Goal: Task Accomplishment & Management: Manage account settings

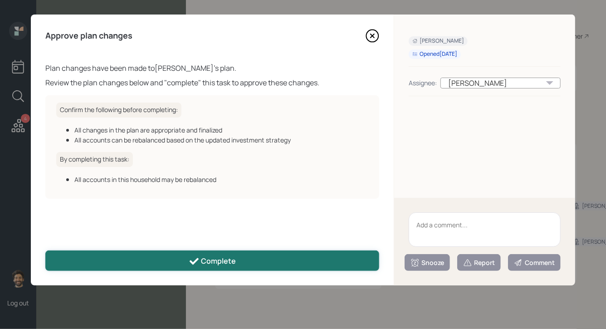
click at [204, 256] on div "Complete" at bounding box center [213, 261] width 48 height 11
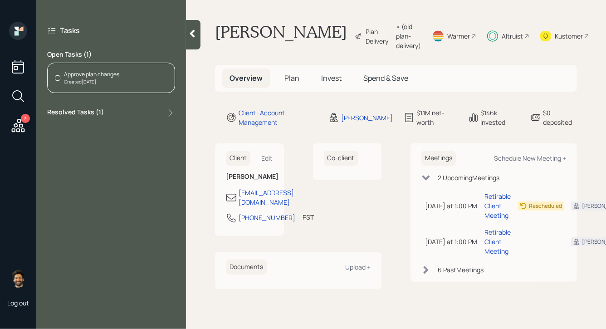
click at [80, 74] on div "Approve plan changes" at bounding box center [91, 74] width 55 height 8
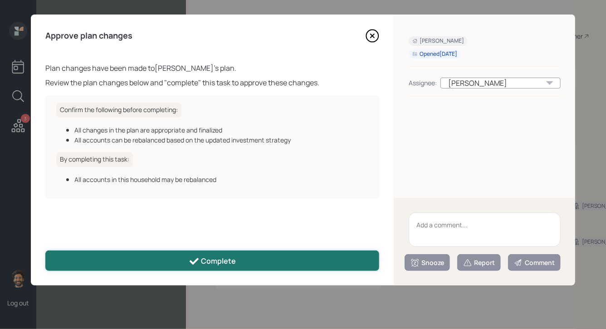
click at [196, 267] on button "Complete" at bounding box center [212, 261] width 334 height 20
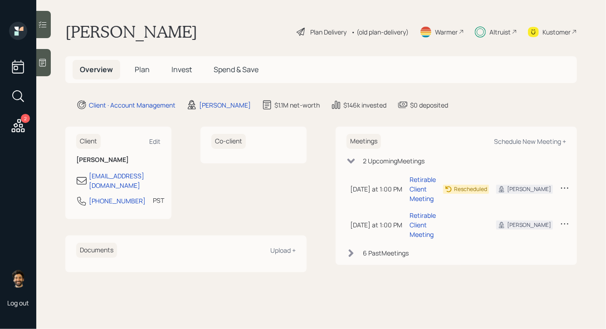
click at [391, 30] on div "• (old plan-delivery)" at bounding box center [380, 32] width 58 height 10
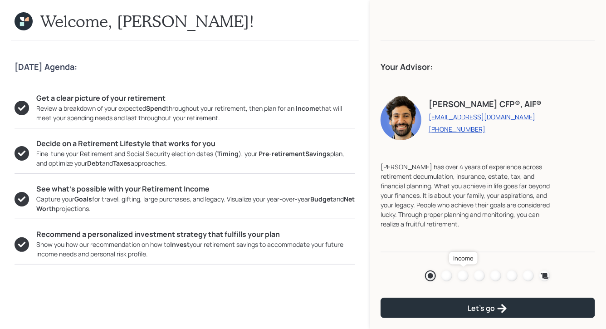
click at [462, 278] on div at bounding box center [463, 276] width 11 height 11
